Goal: Information Seeking & Learning: Find specific fact

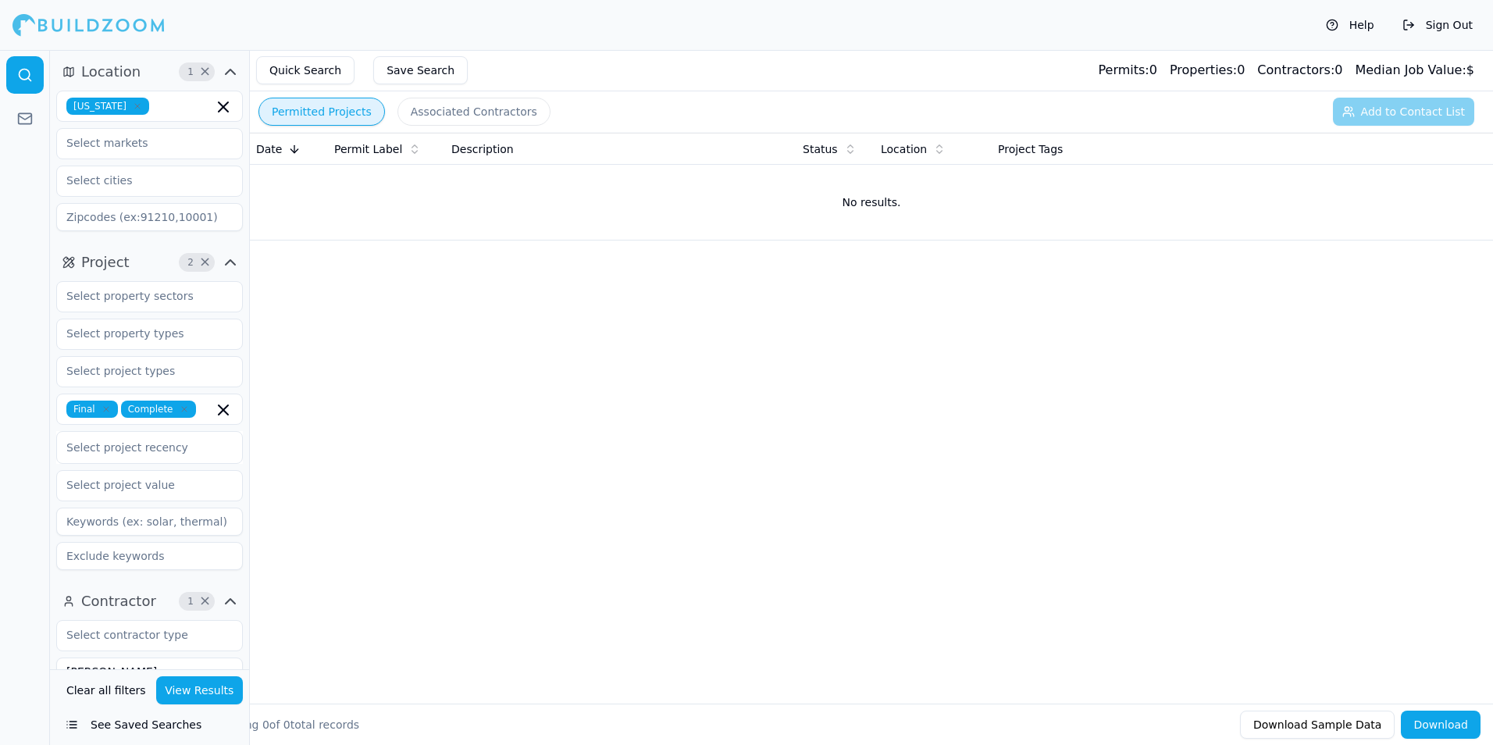
click at [135, 106] on icon "button" at bounding box center [137, 106] width 5 height 5
type input "flo"
click at [107, 139] on div "[US_STATE]" at bounding box center [149, 141] width 179 height 25
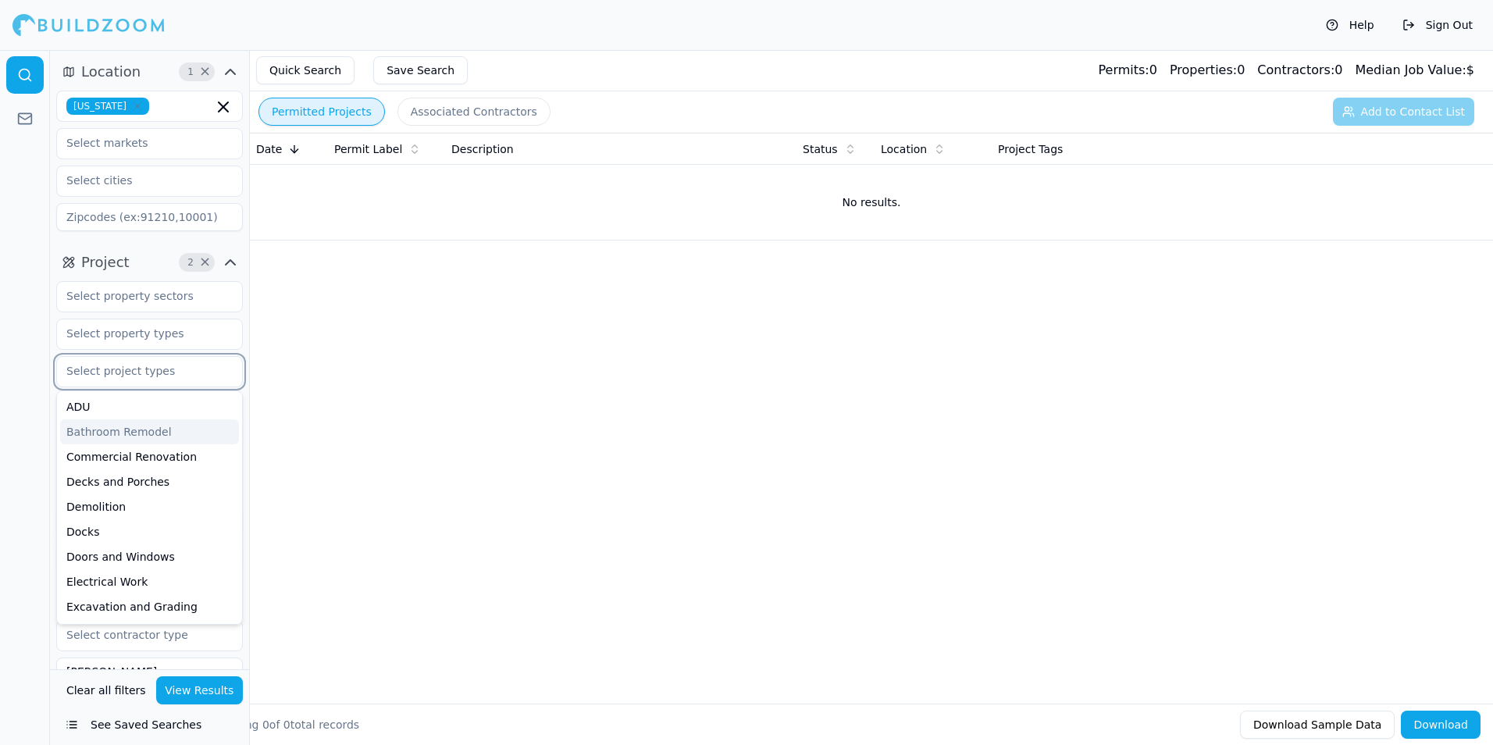
click at [116, 377] on input "text" at bounding box center [140, 371] width 166 height 28
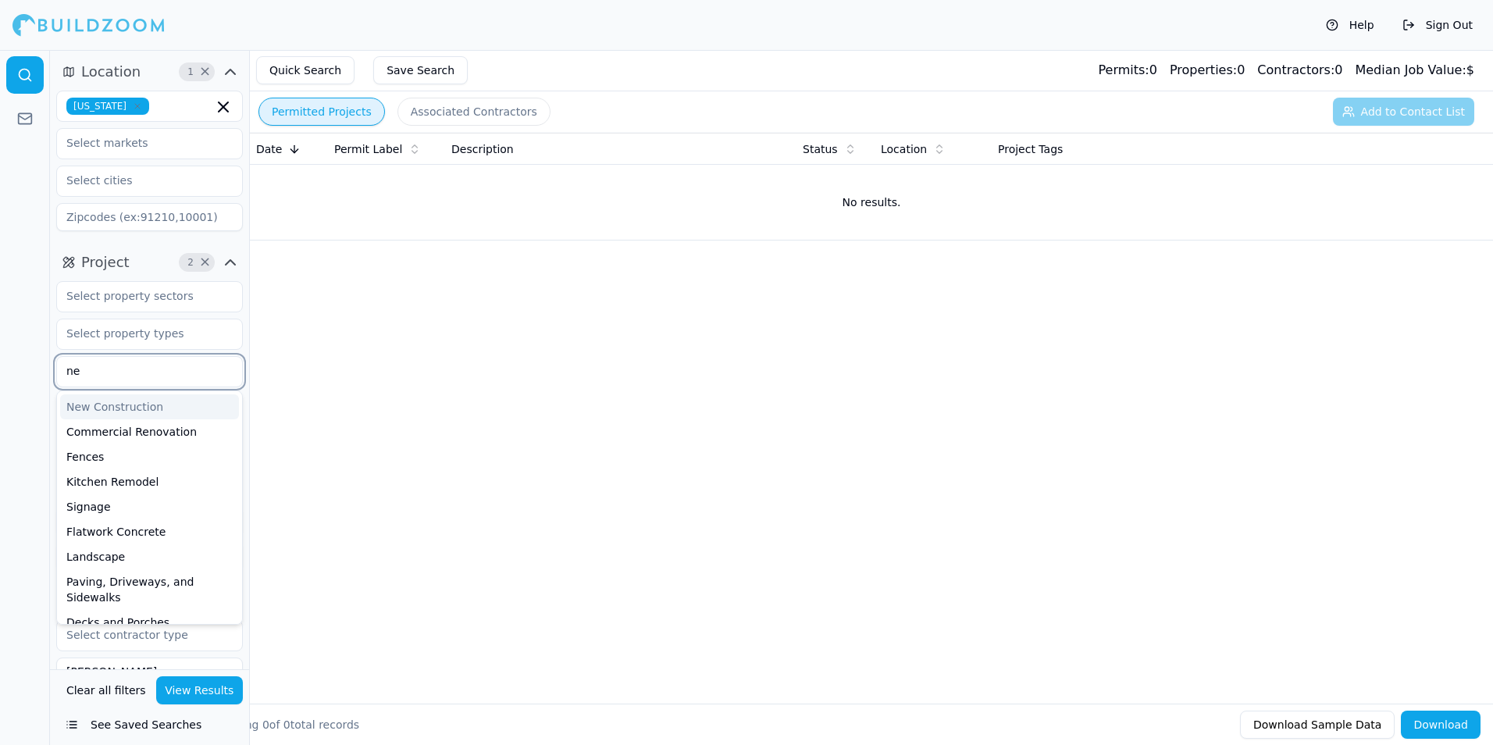
type input "new"
click at [116, 400] on div "New Construction" at bounding box center [149, 406] width 179 height 25
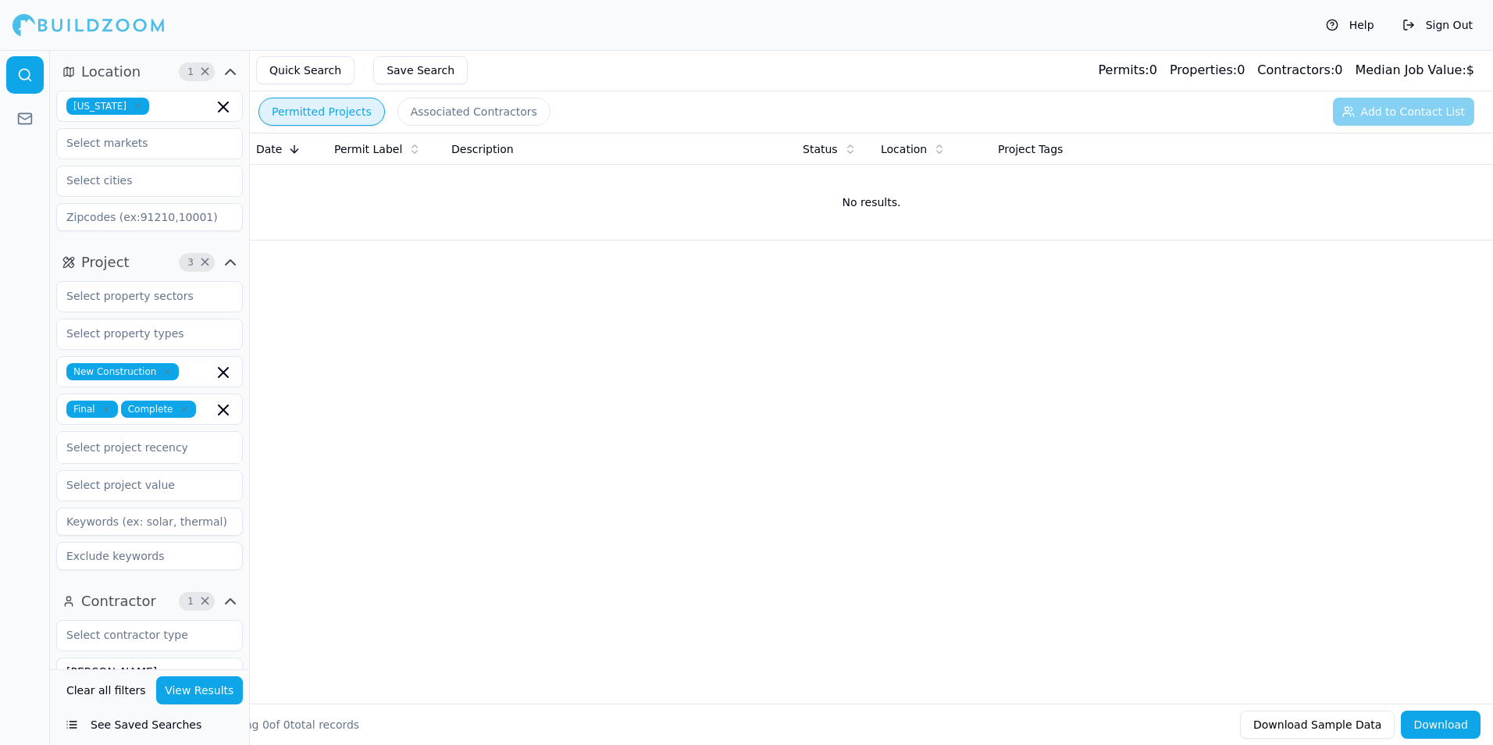
click at [38, 328] on div at bounding box center [25, 397] width 50 height 695
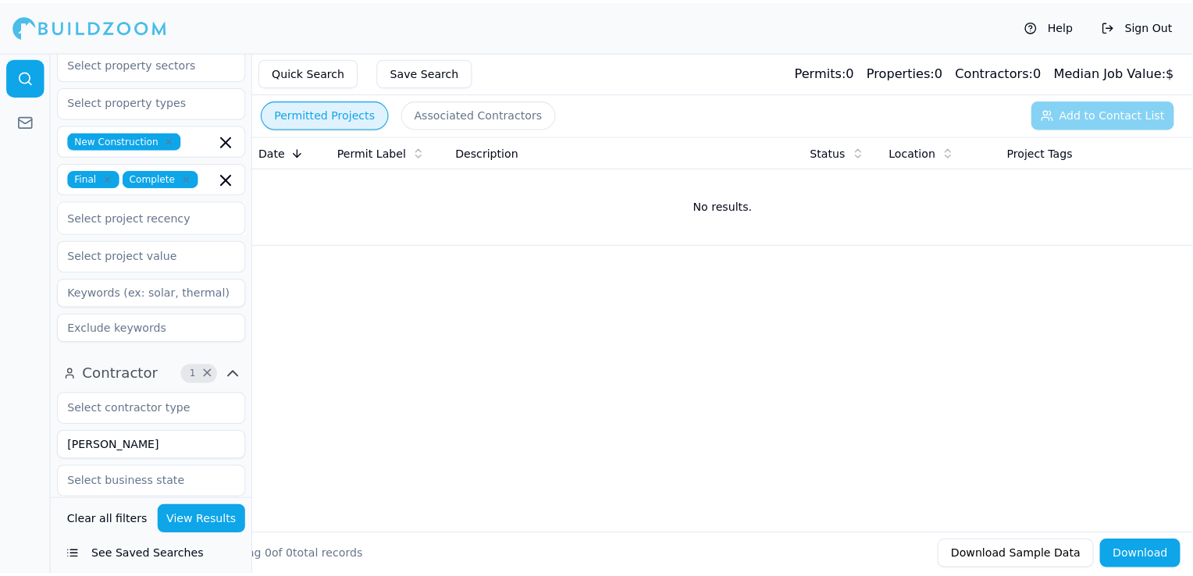
scroll to position [234, 0]
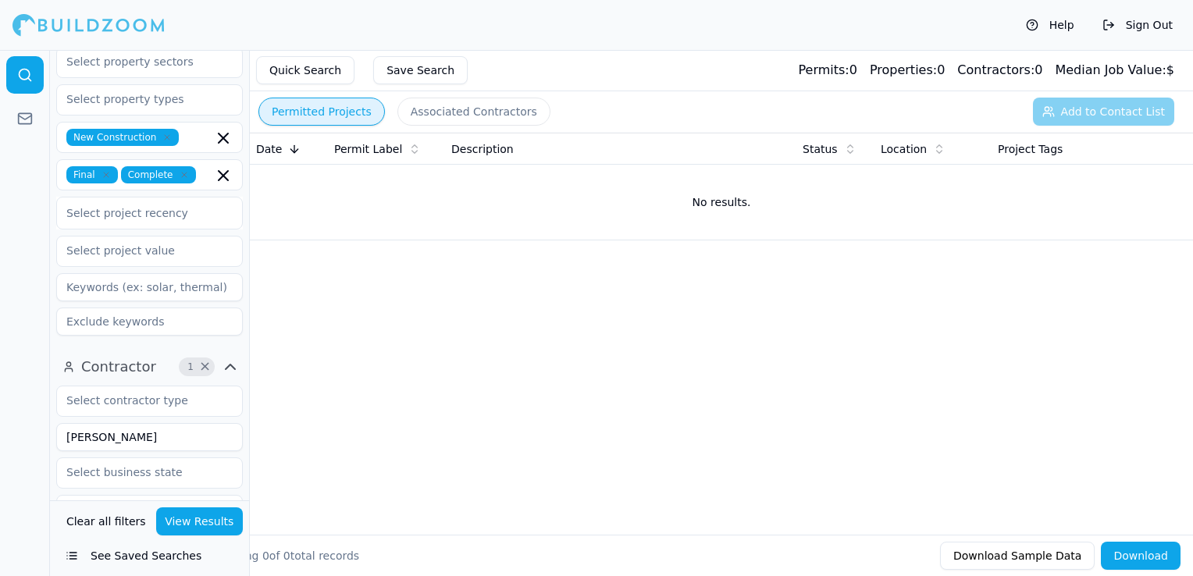
drag, startPoint x: 137, startPoint y: 431, endPoint x: 35, endPoint y: 431, distance: 102.3
click at [35, 431] on div "Location 1 × [US_STATE] Project 3 × New Construction Final Complete Select proj…" at bounding box center [596, 313] width 1193 height 526
click at [198, 522] on button "View Results" at bounding box center [199, 521] width 87 height 28
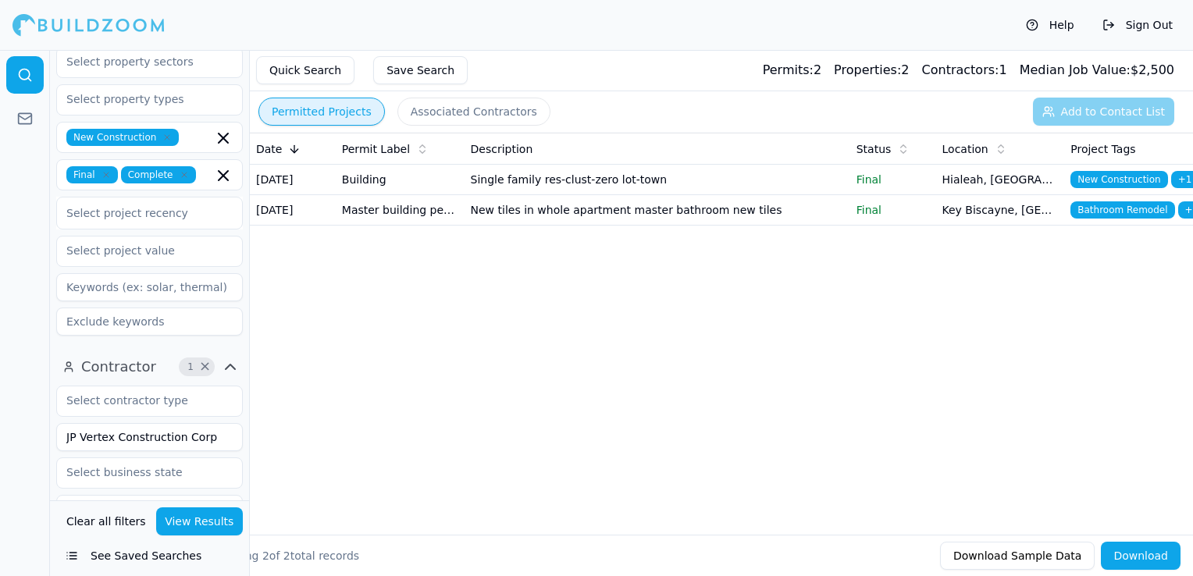
drag, startPoint x: 208, startPoint y: 442, endPoint x: 112, endPoint y: 432, distance: 96.6
click at [112, 432] on input "JP Vertex Construction Corp" at bounding box center [149, 437] width 187 height 28
type input "JP Vertex"
click at [191, 519] on button "View Results" at bounding box center [199, 521] width 87 height 28
click at [596, 192] on td "Single family res-clust-zero lot-town" at bounding box center [658, 180] width 386 height 30
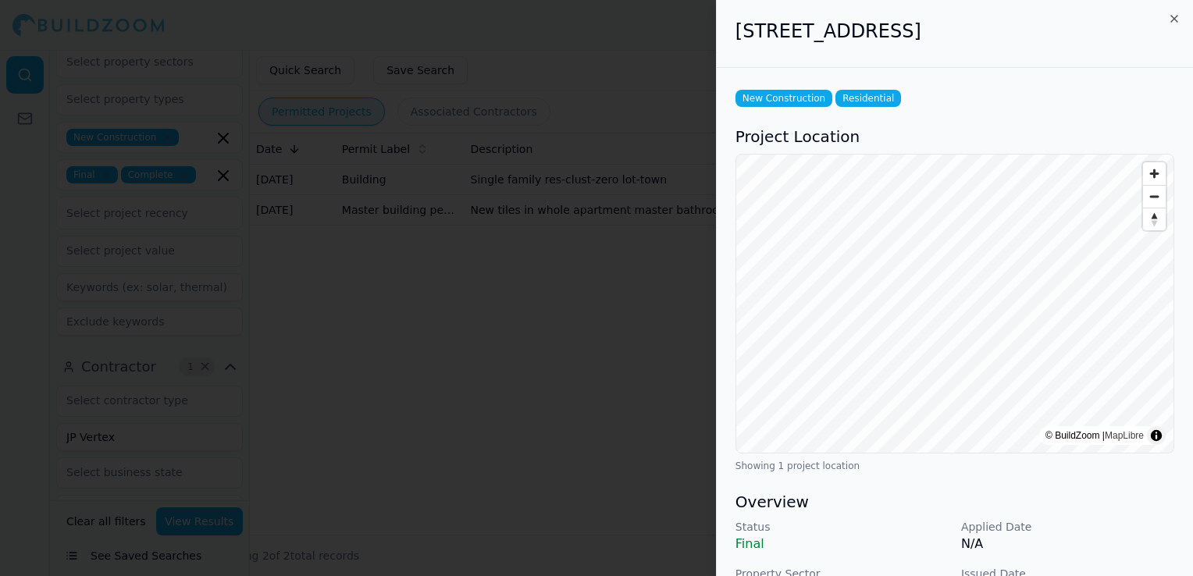
click at [450, 333] on div at bounding box center [596, 288] width 1193 height 576
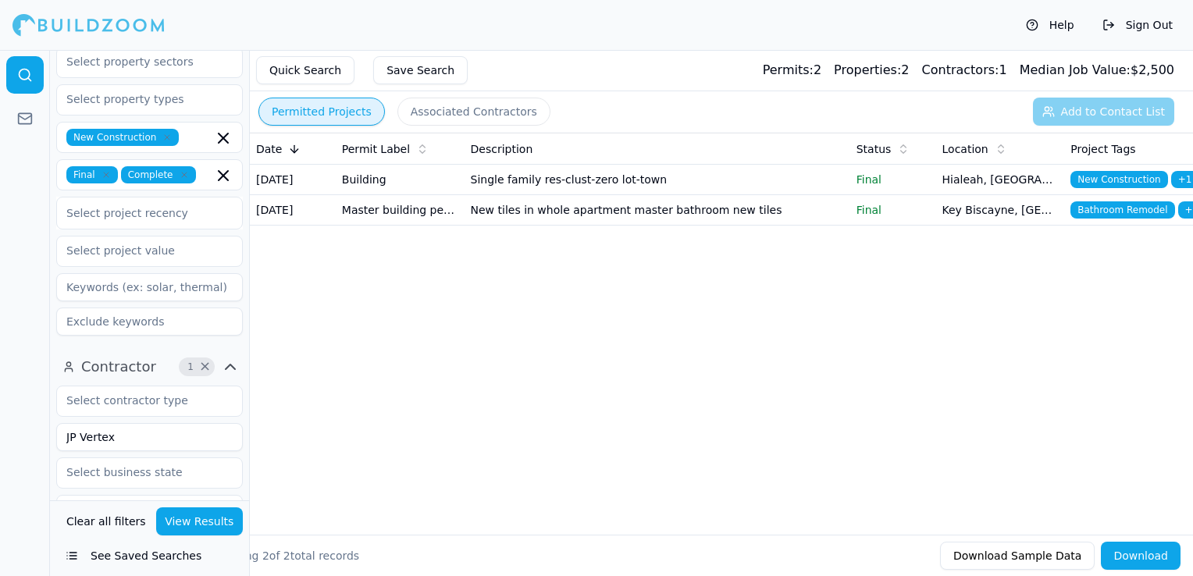
click at [578, 226] on td "New tiles in whole apartment master bathroom new tiles" at bounding box center [658, 210] width 386 height 30
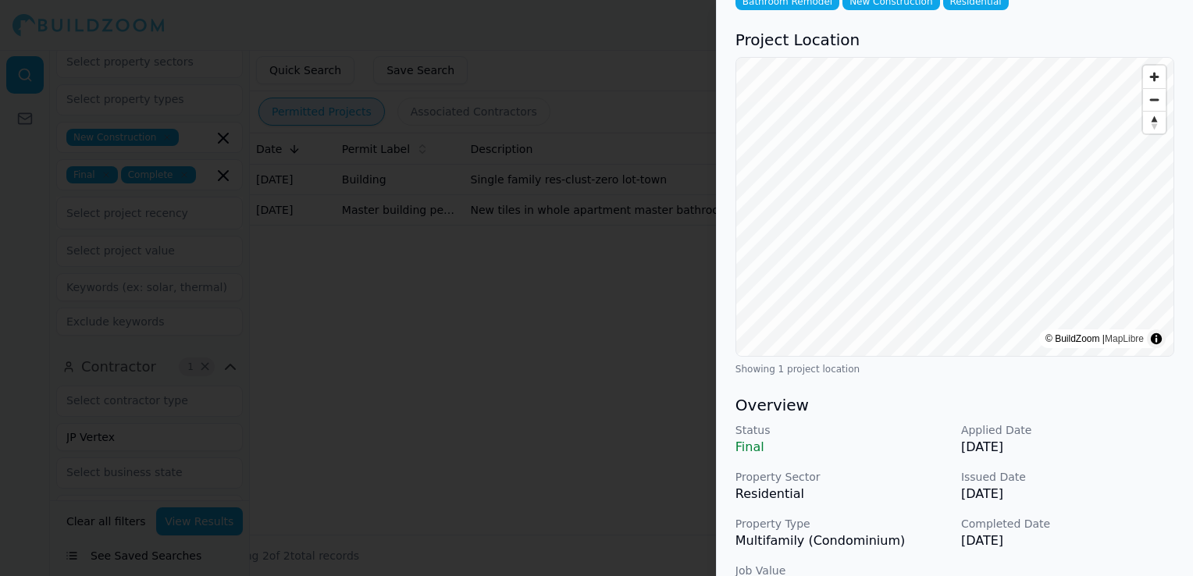
scroll to position [234, 0]
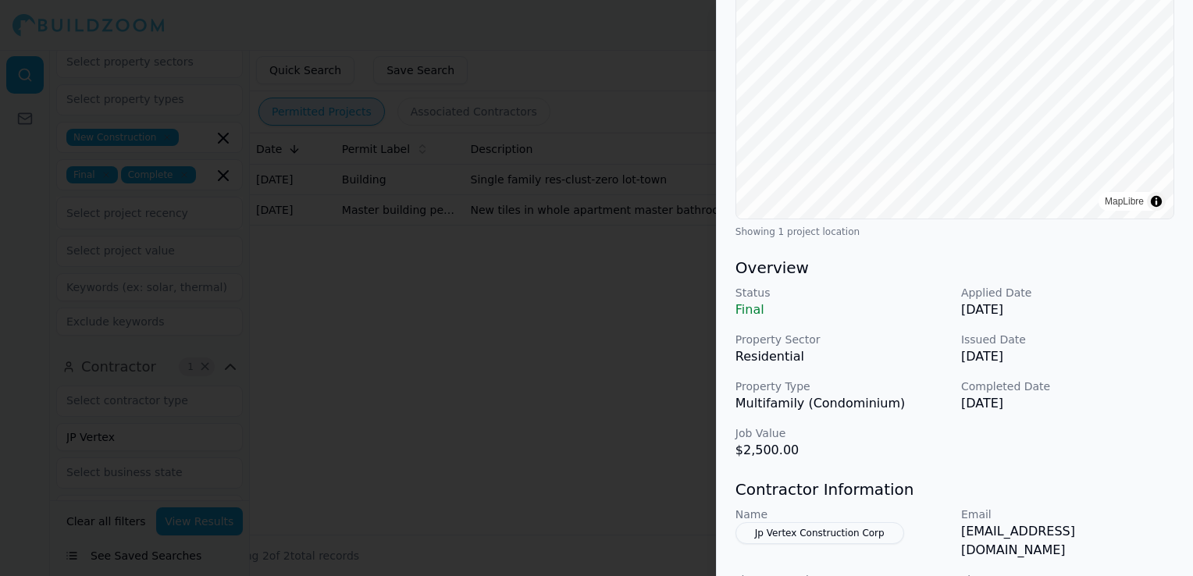
click at [567, 339] on div at bounding box center [596, 288] width 1193 height 576
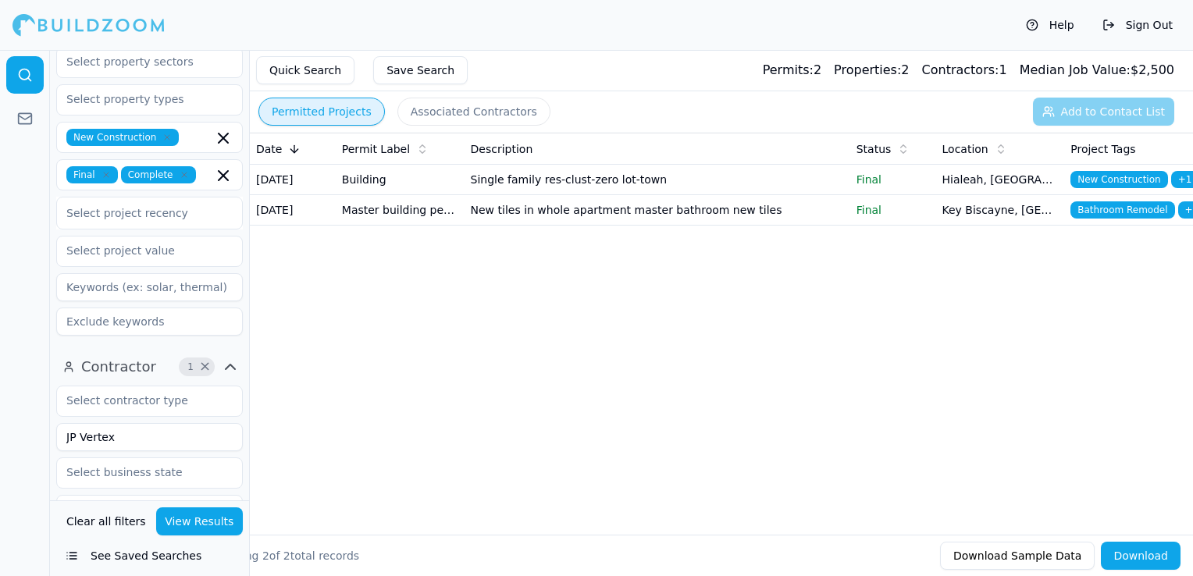
click at [601, 191] on td "Single family res-clust-zero lot-town" at bounding box center [658, 180] width 386 height 30
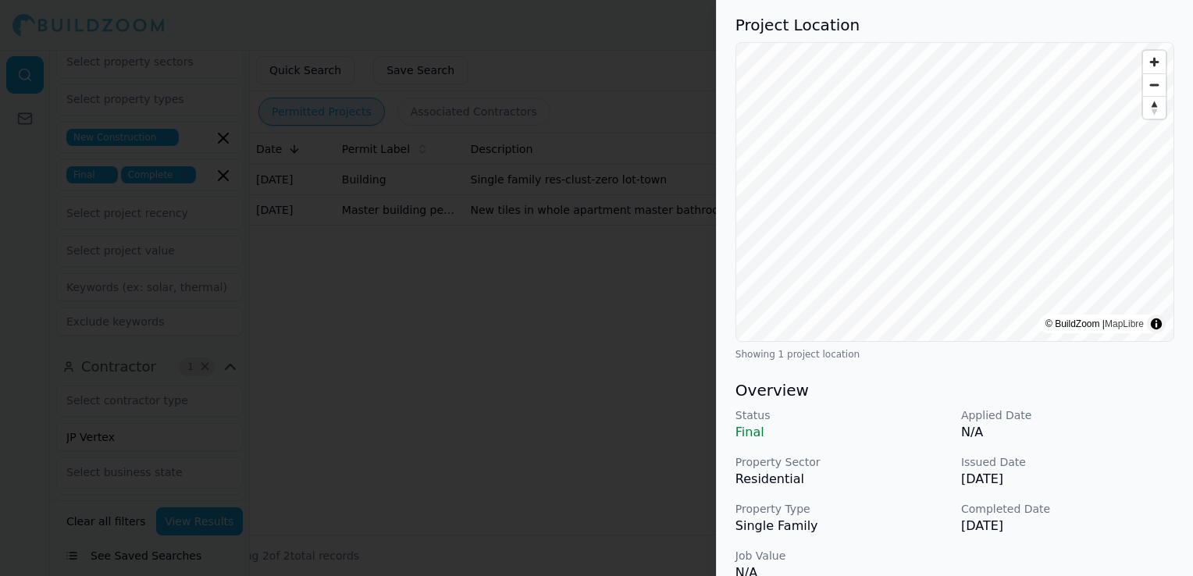
scroll to position [0, 0]
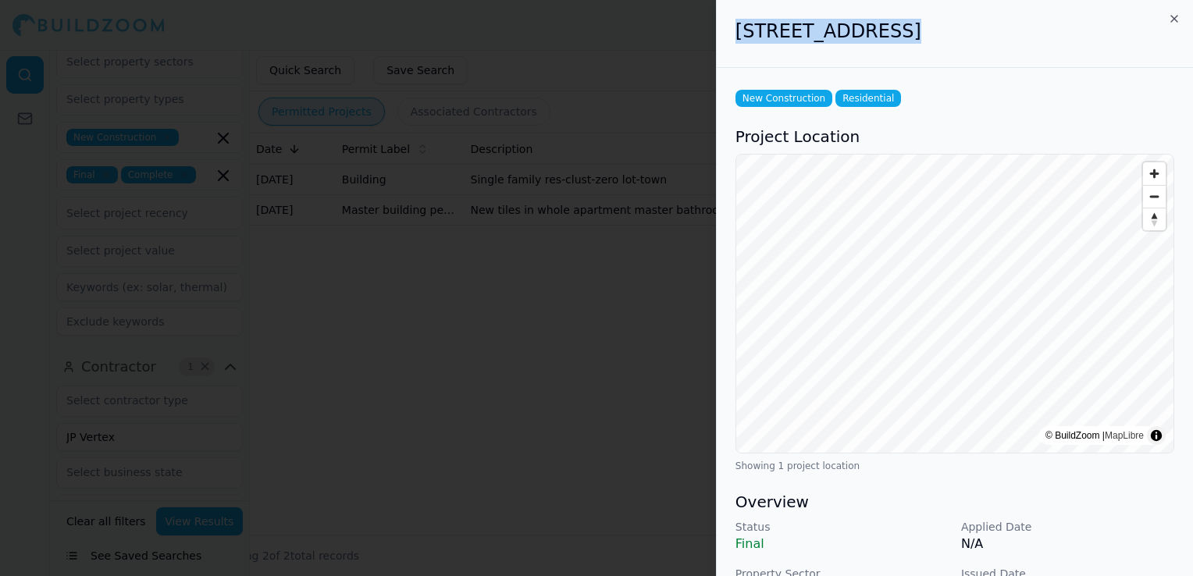
drag, startPoint x: 738, startPoint y: 31, endPoint x: 884, endPoint y: 28, distance: 146.0
click at [884, 28] on h2 "[STREET_ADDRESS]" at bounding box center [954, 31] width 439 height 25
drag, startPoint x: 884, startPoint y: 28, endPoint x: 872, endPoint y: 30, distance: 11.8
copy h2 "[STREET_ADDRESS]"
drag, startPoint x: 899, startPoint y: 30, endPoint x: 988, endPoint y: 33, distance: 89.1
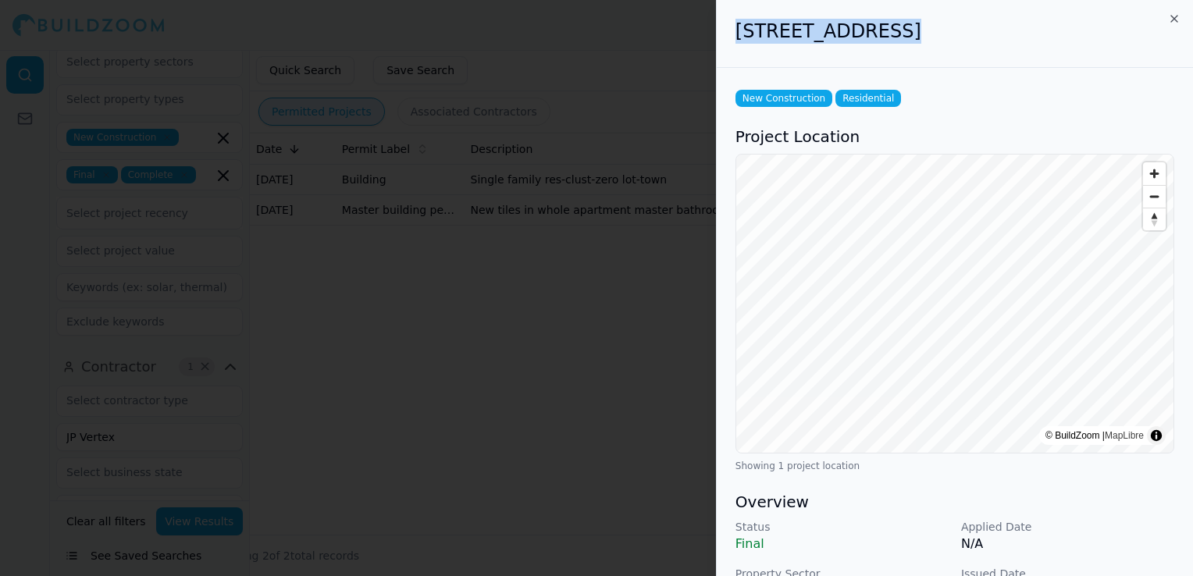
click at [988, 33] on h2 "[STREET_ADDRESS]" at bounding box center [954, 31] width 439 height 25
drag, startPoint x: 988, startPoint y: 33, endPoint x: 979, endPoint y: 33, distance: 8.6
copy h2 "Hialeah, [GEOGRAPHIC_DATA]"
click at [949, 9] on div "[STREET_ADDRESS]" at bounding box center [955, 34] width 476 height 68
drag, startPoint x: 1055, startPoint y: 30, endPoint x: 738, endPoint y: 38, distance: 317.1
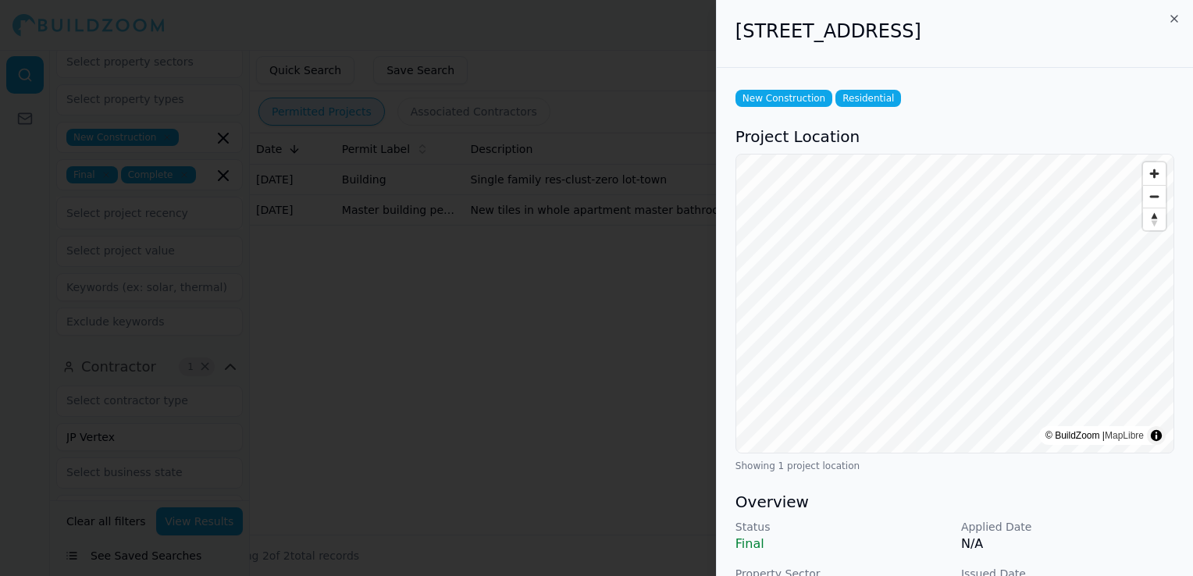
click at [738, 38] on h2 "[STREET_ADDRESS]" at bounding box center [954, 31] width 439 height 25
copy h2 "[STREET_ADDRESS]"
click at [596, 368] on div at bounding box center [596, 288] width 1193 height 576
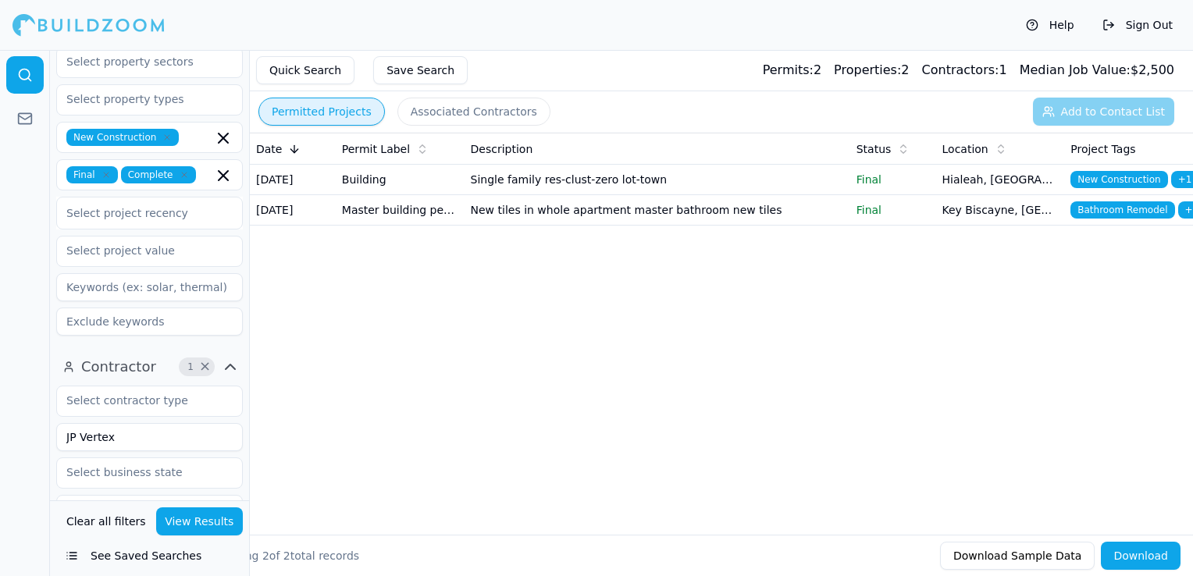
click at [611, 224] on td "New tiles in whole apartment master bathroom new tiles" at bounding box center [658, 210] width 386 height 30
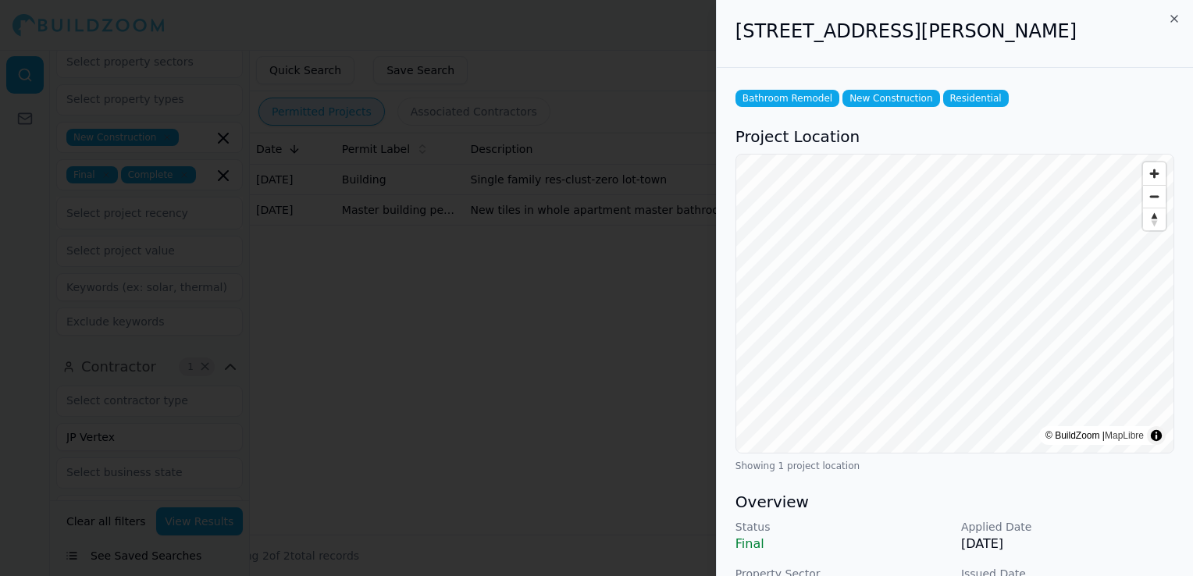
click at [653, 370] on div at bounding box center [596, 288] width 1193 height 576
